Goal: Information Seeking & Learning: Understand process/instructions

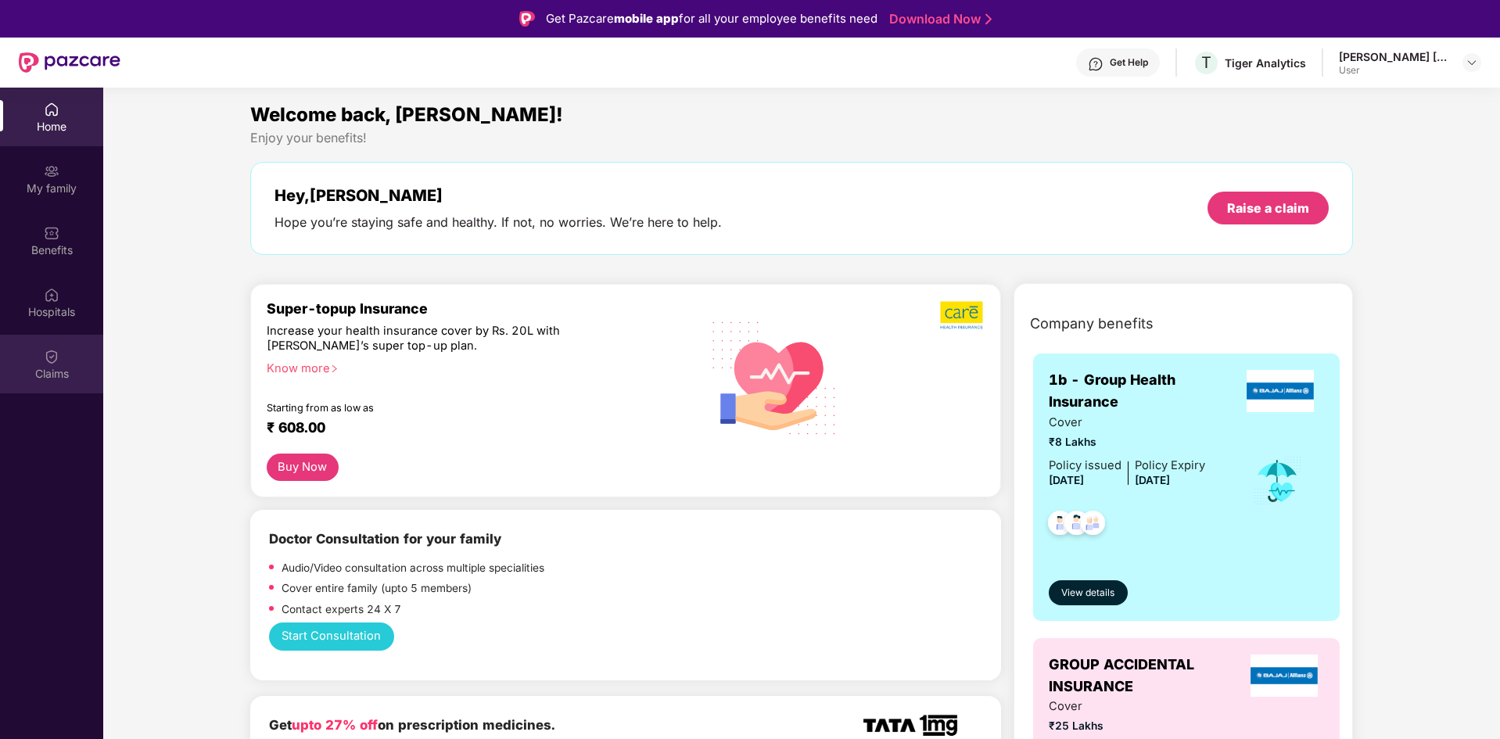
click at [56, 366] on div "Claims" at bounding box center [51, 374] width 103 height 16
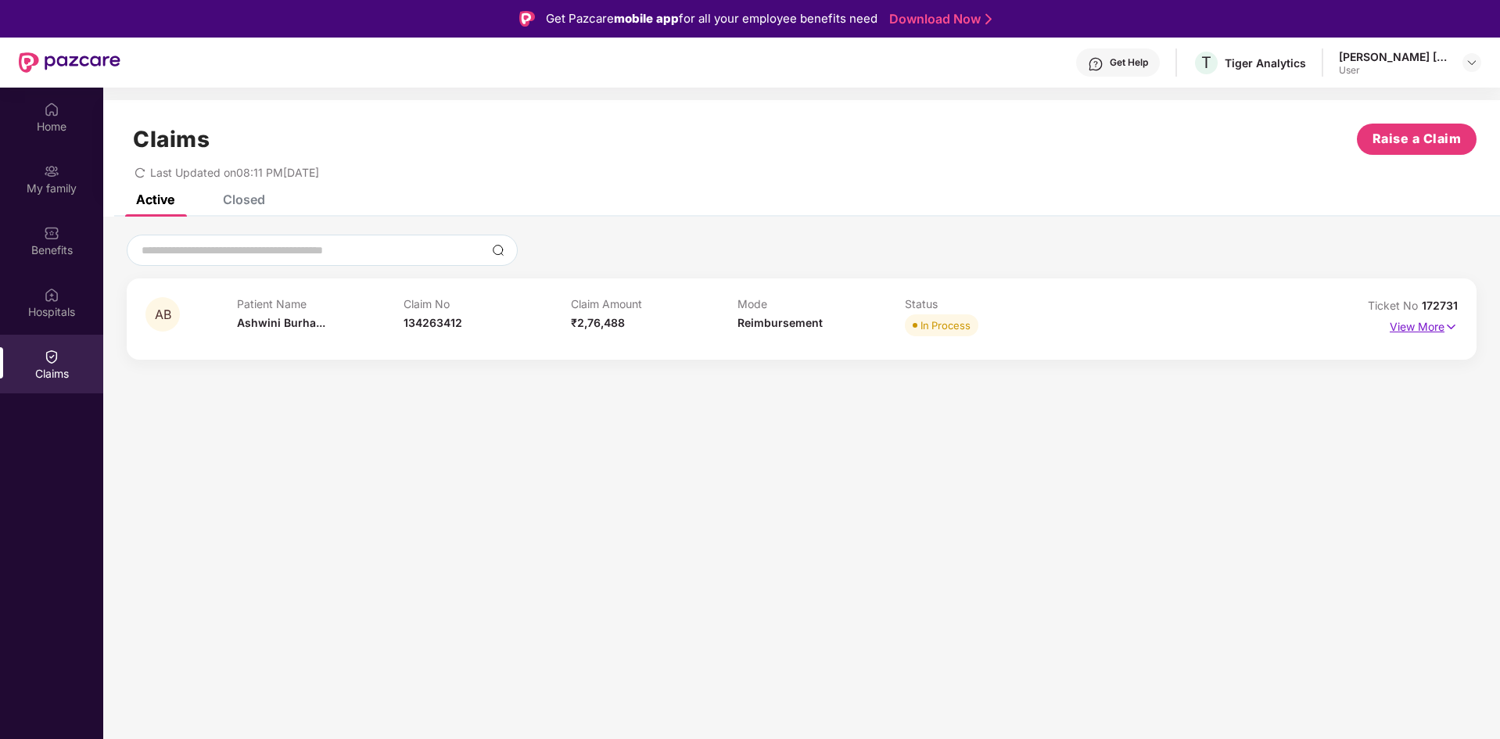
click at [1449, 332] on img at bounding box center [1451, 326] width 13 height 17
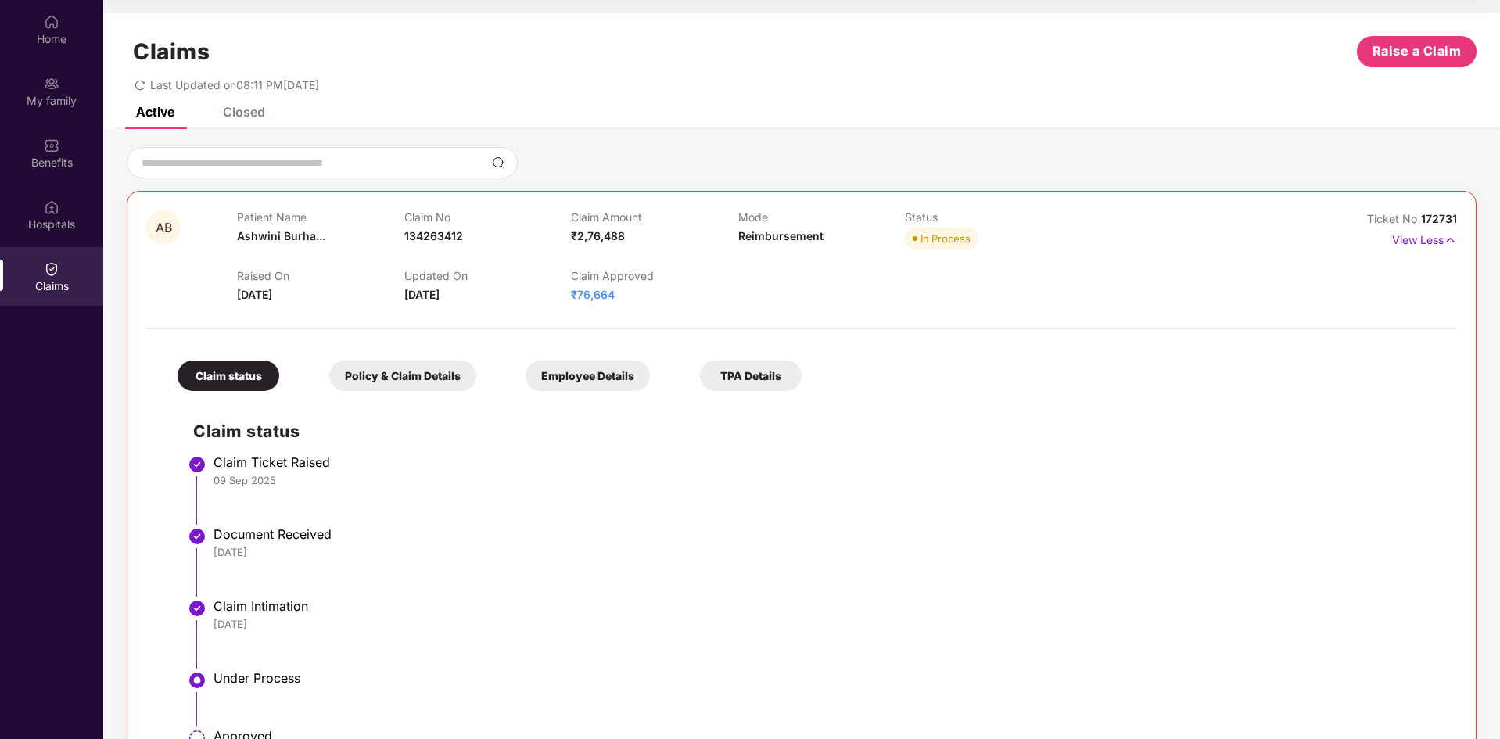
scroll to position [139, 0]
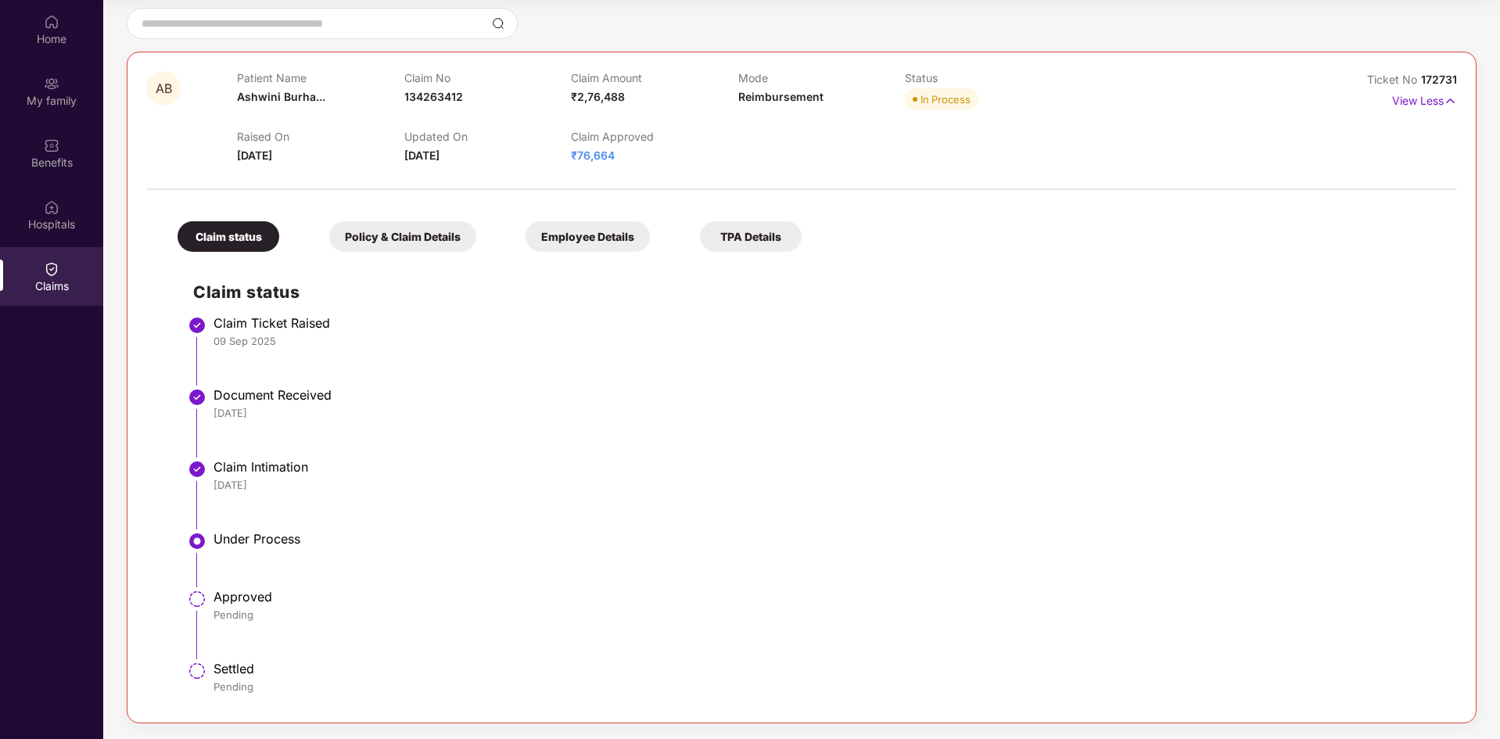
click at [439, 368] on li "Claim Ticket Raised [DATE]" at bounding box center [817, 357] width 1248 height 72
click at [439, 365] on li "Claim Ticket Raised [DATE]" at bounding box center [817, 357] width 1248 height 72
click at [439, 363] on li "Claim Ticket Raised [DATE]" at bounding box center [817, 357] width 1248 height 72
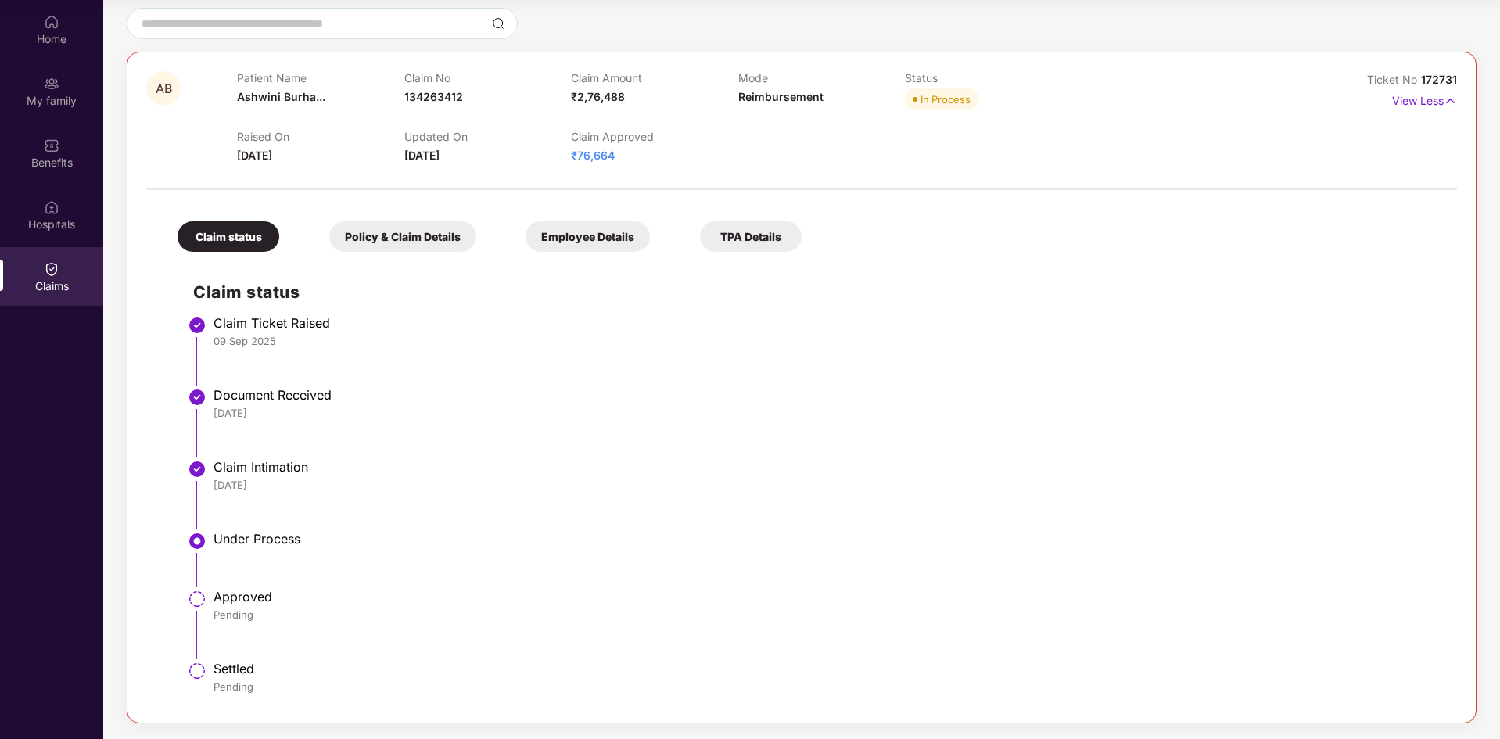
click at [439, 363] on li "Claim Ticket Raised [DATE]" at bounding box center [817, 357] width 1248 height 72
click at [46, 224] on div "Hospitals" at bounding box center [51, 225] width 103 height 16
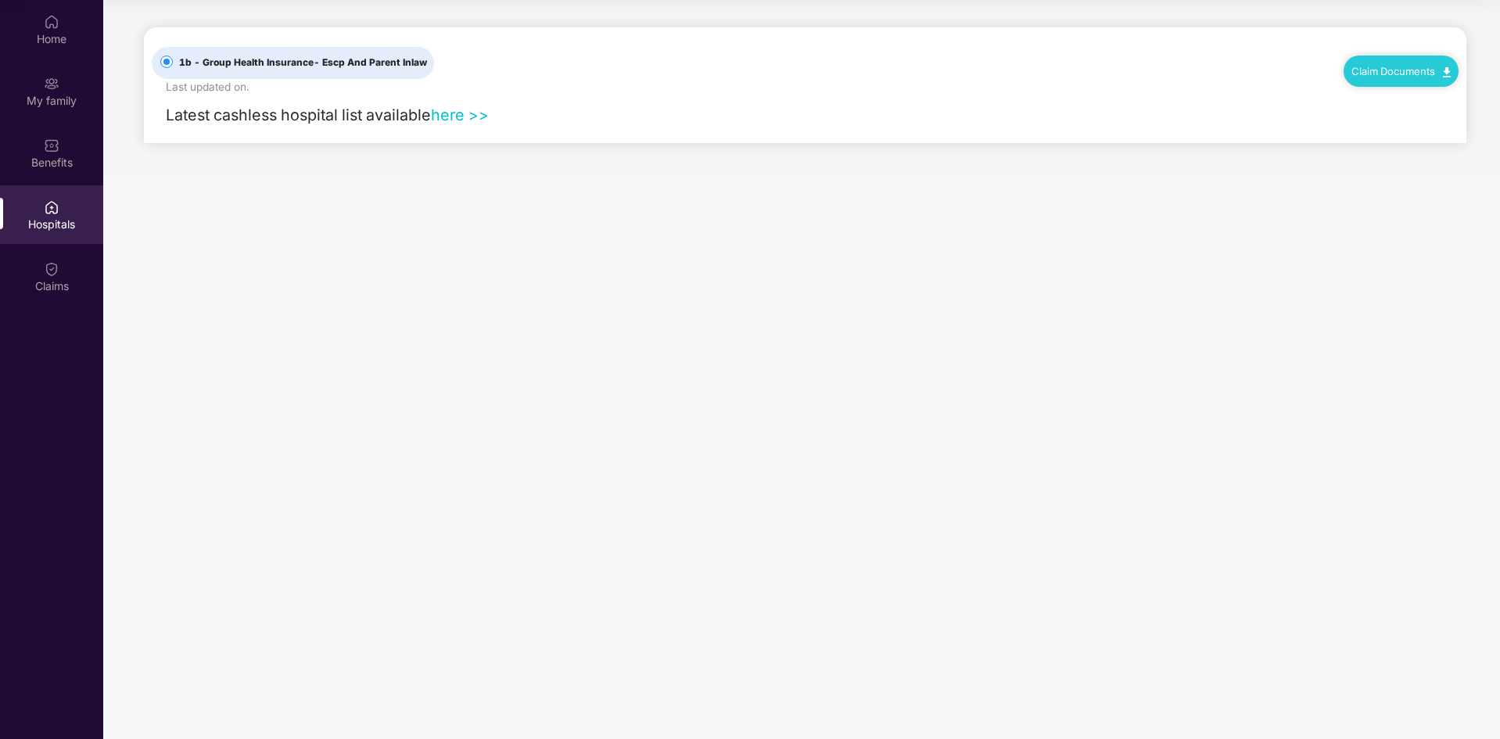
click at [466, 114] on link "here >>" at bounding box center [460, 115] width 58 height 19
click at [59, 167] on div "Benefits" at bounding box center [51, 163] width 103 height 16
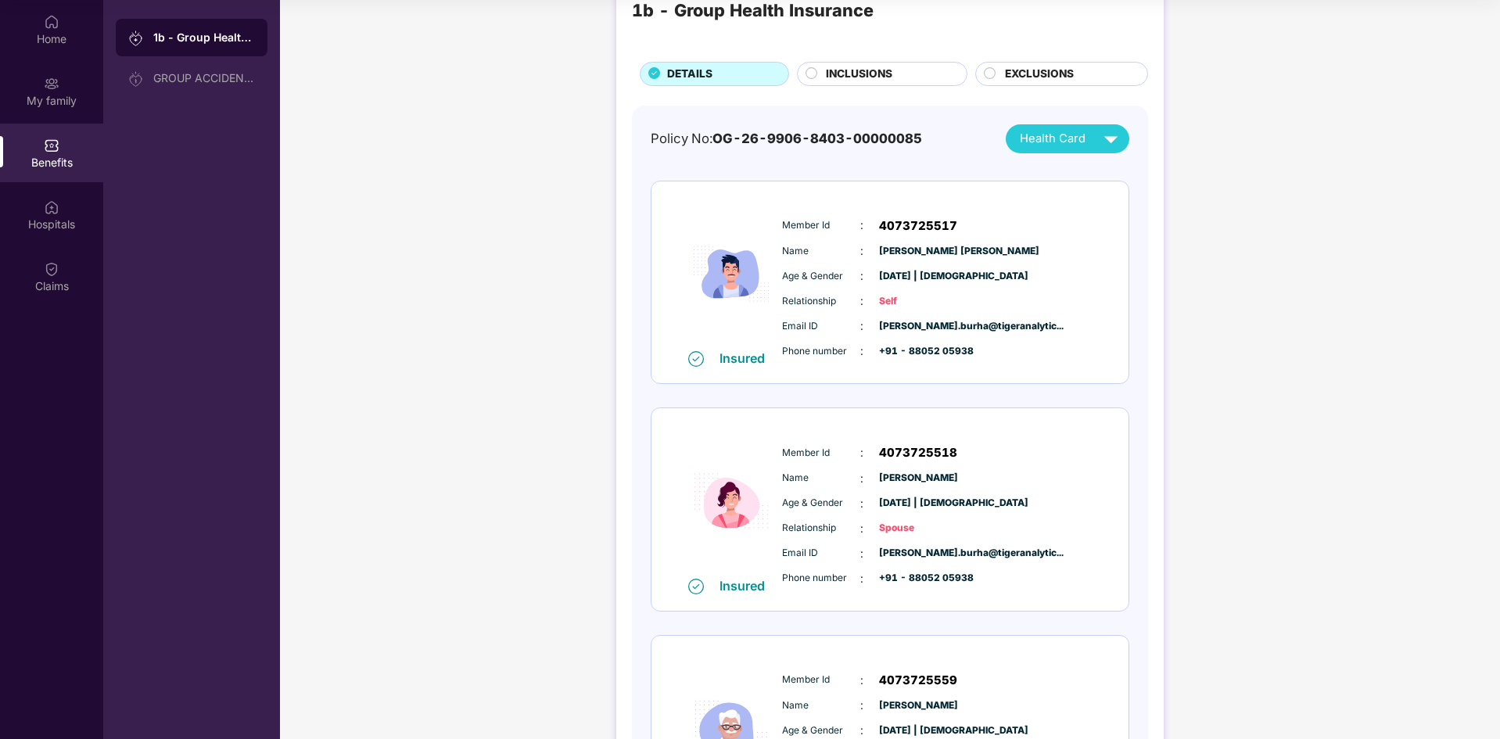
scroll to position [52, 0]
click at [898, 63] on div "INCLUSIONS" at bounding box center [882, 75] width 171 height 24
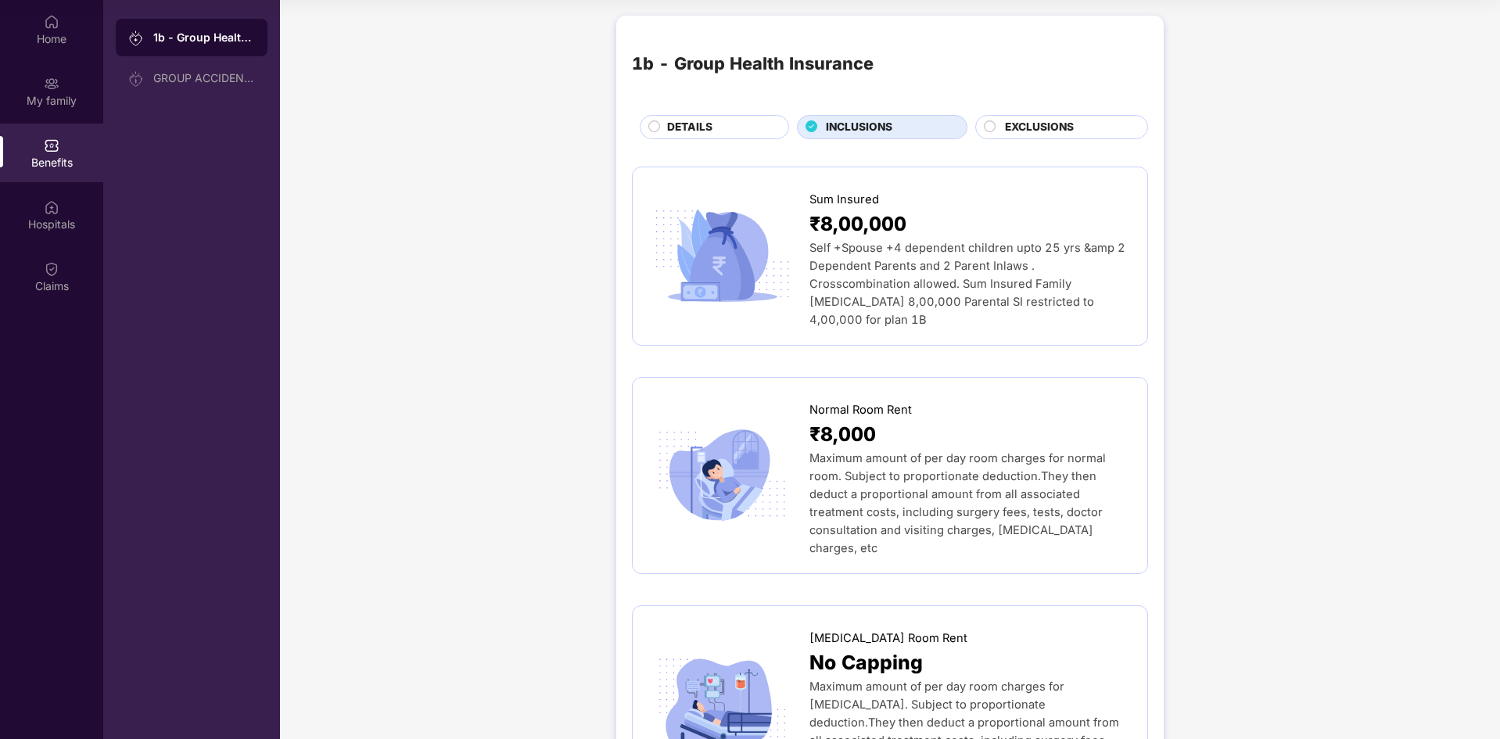
scroll to position [0, 0]
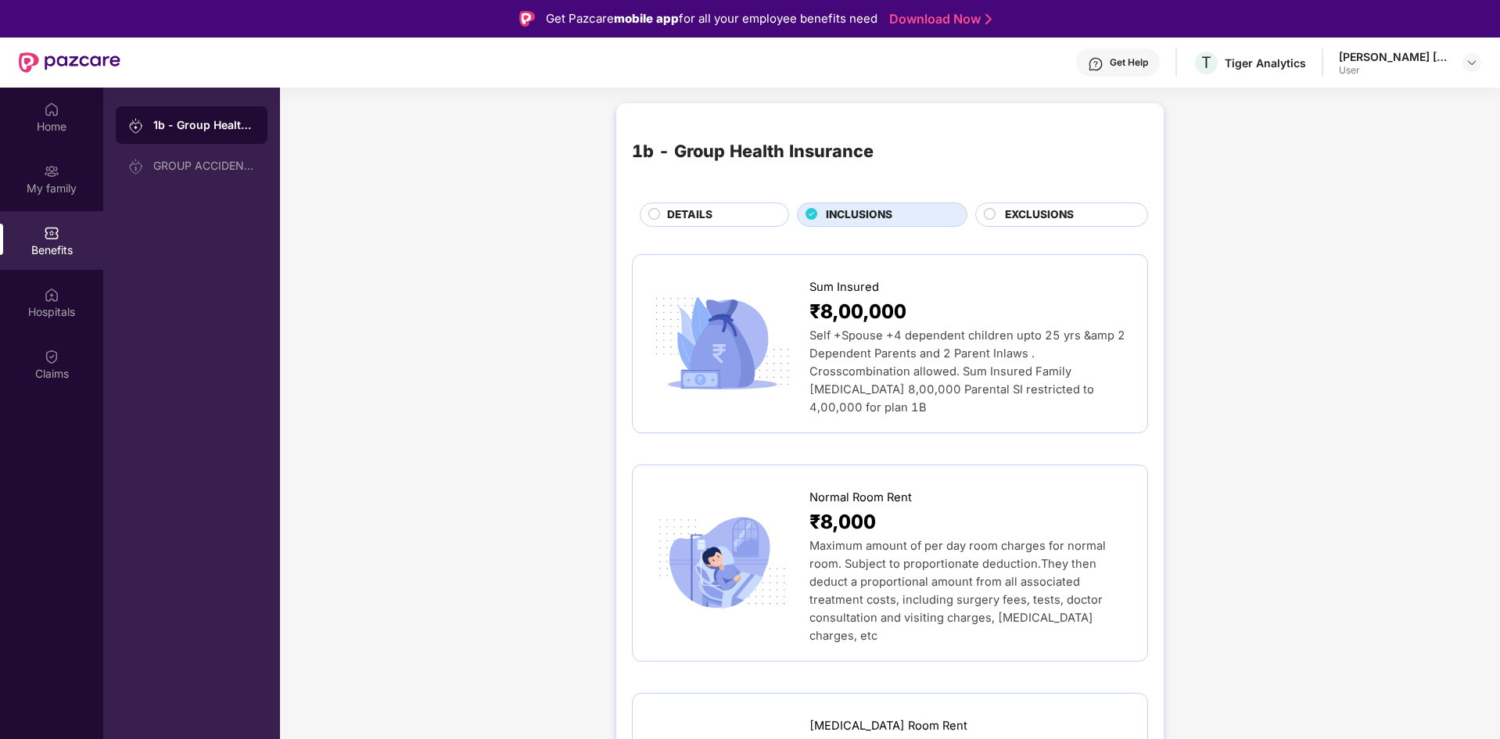
click at [1025, 211] on span "EXCLUSIONS" at bounding box center [1039, 214] width 69 height 17
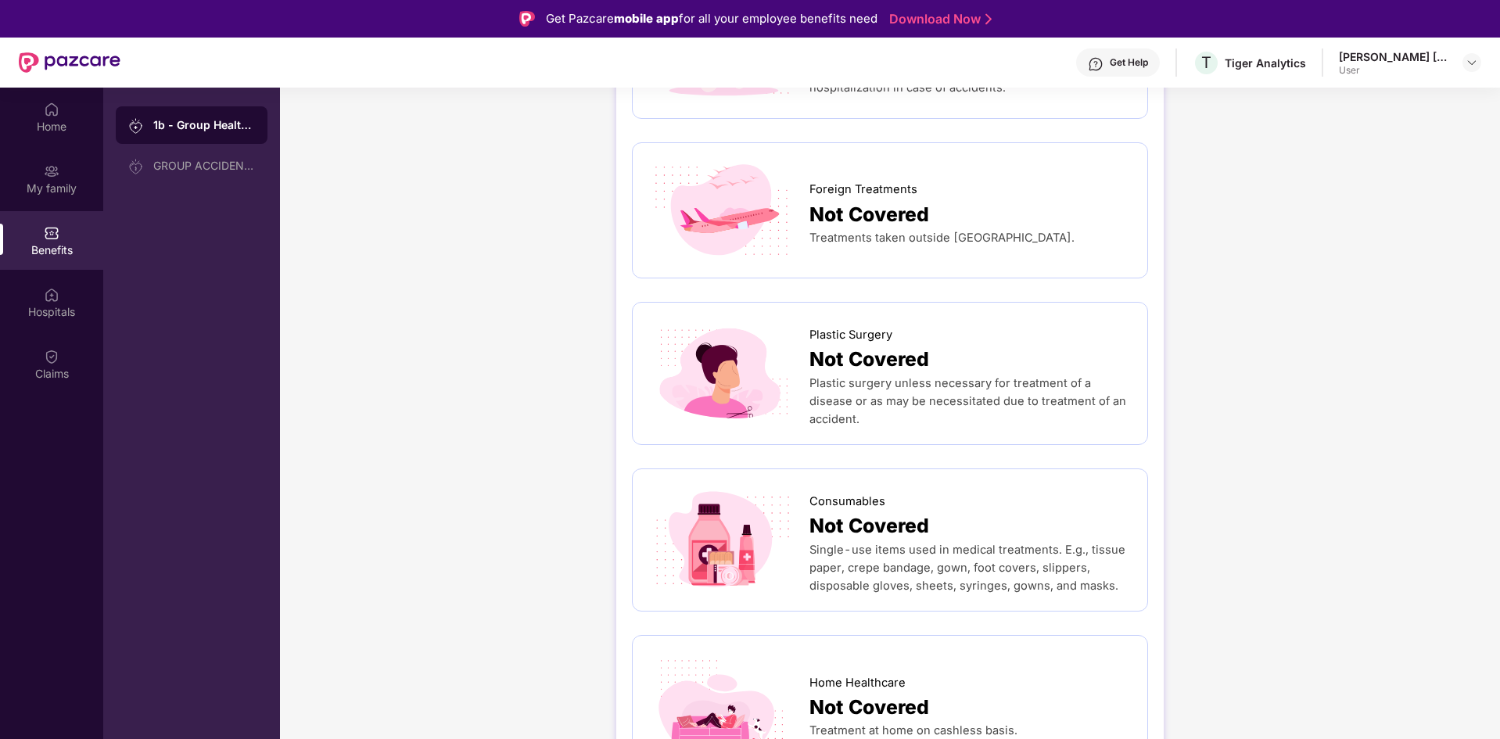
scroll to position [88, 0]
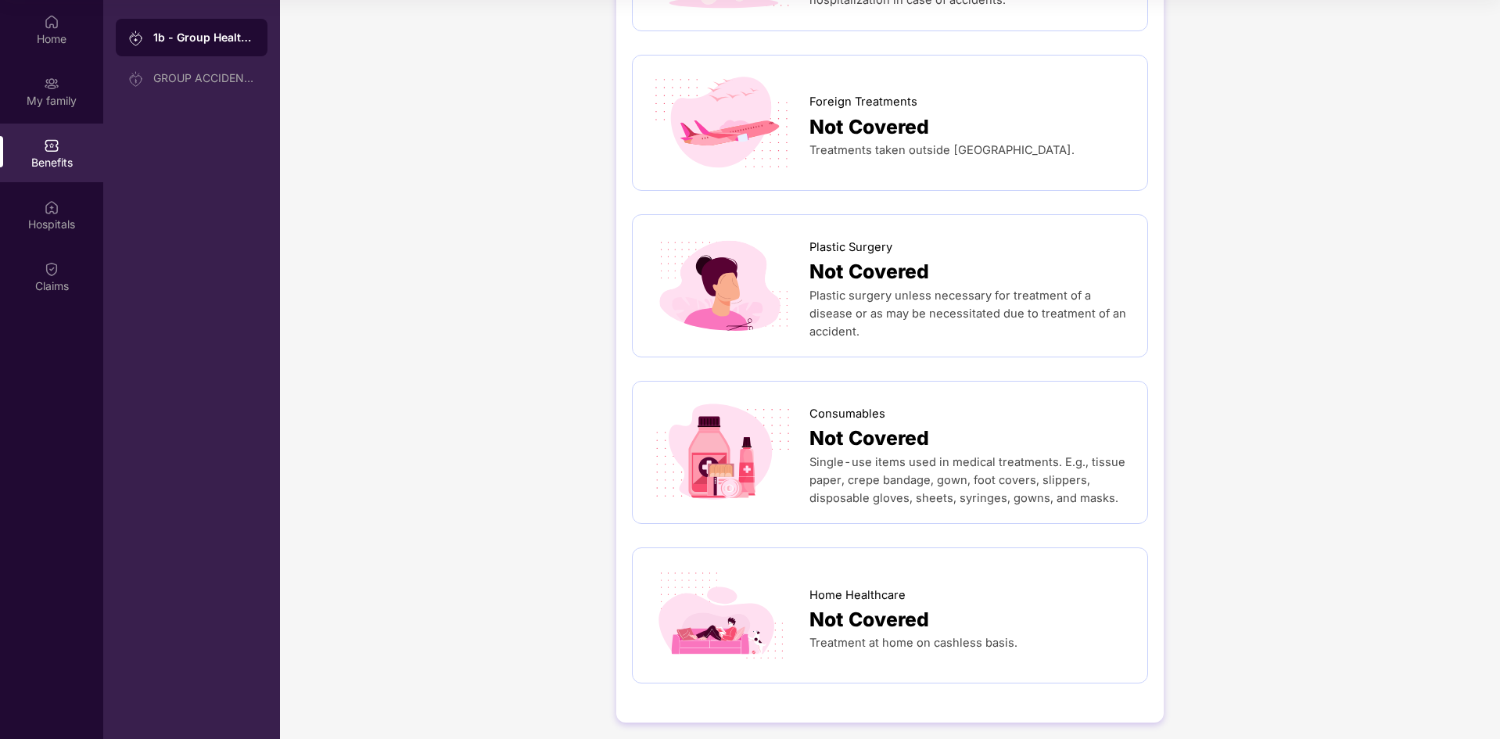
click at [931, 529] on div "OPD Not Covered Diagnostics, XRay or lab exams where hospitalization is not req…" at bounding box center [890, 58] width 516 height 1298
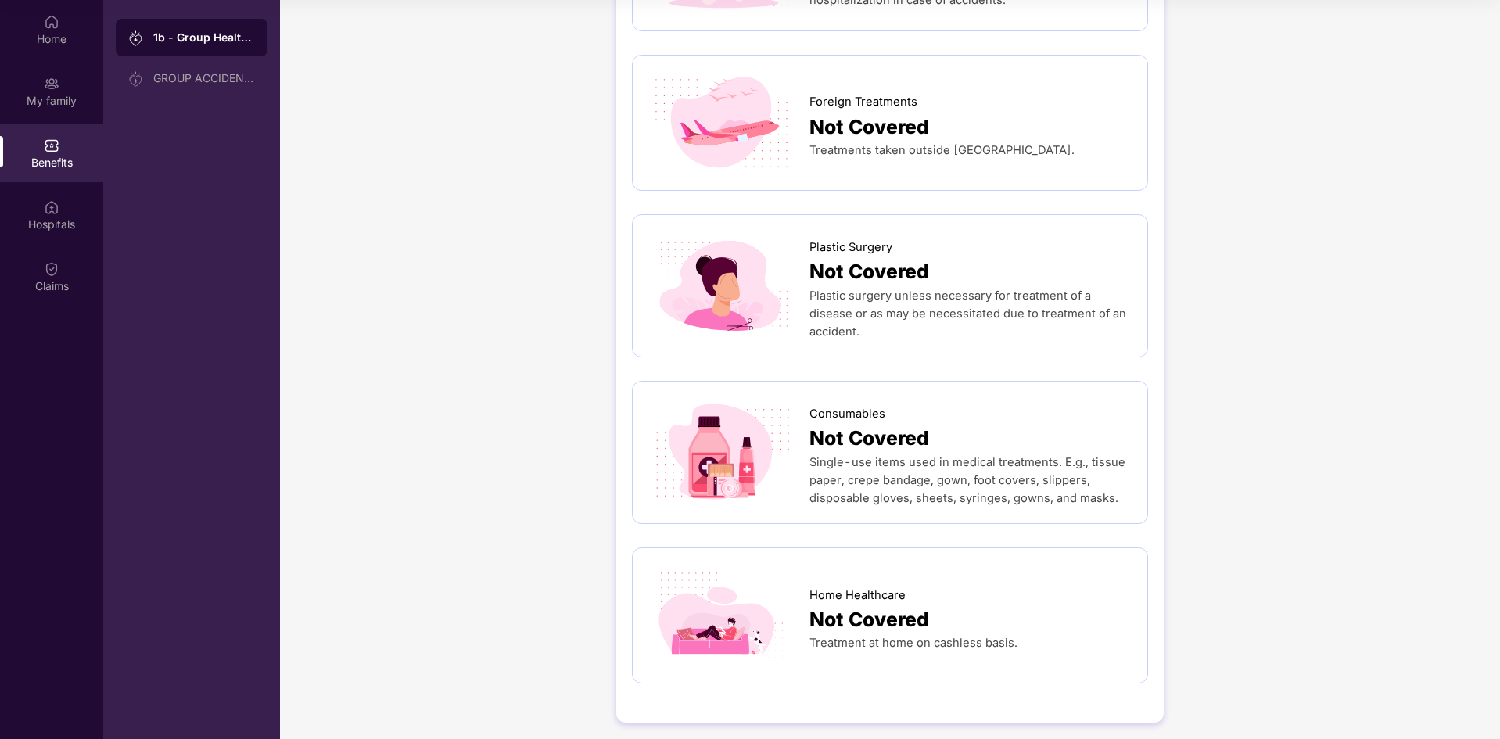
click at [930, 526] on div "OPD Not Covered Diagnostics, XRay or lab exams where hospitalization is not req…" at bounding box center [890, 58] width 516 height 1298
